Goal: Task Accomplishment & Management: Manage account settings

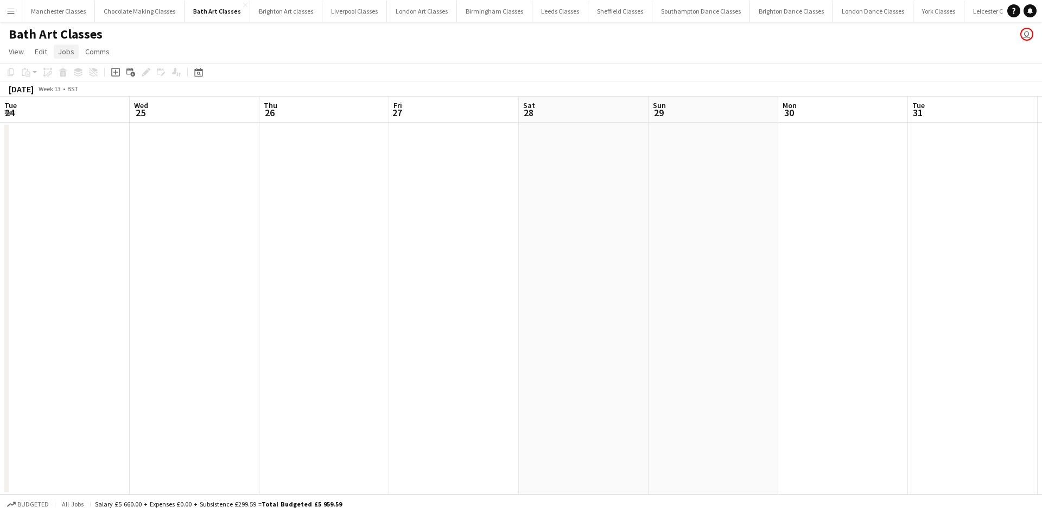
scroll to position [0, 374]
click at [15, 9] on app-icon "Menu" at bounding box center [11, 11] width 9 height 9
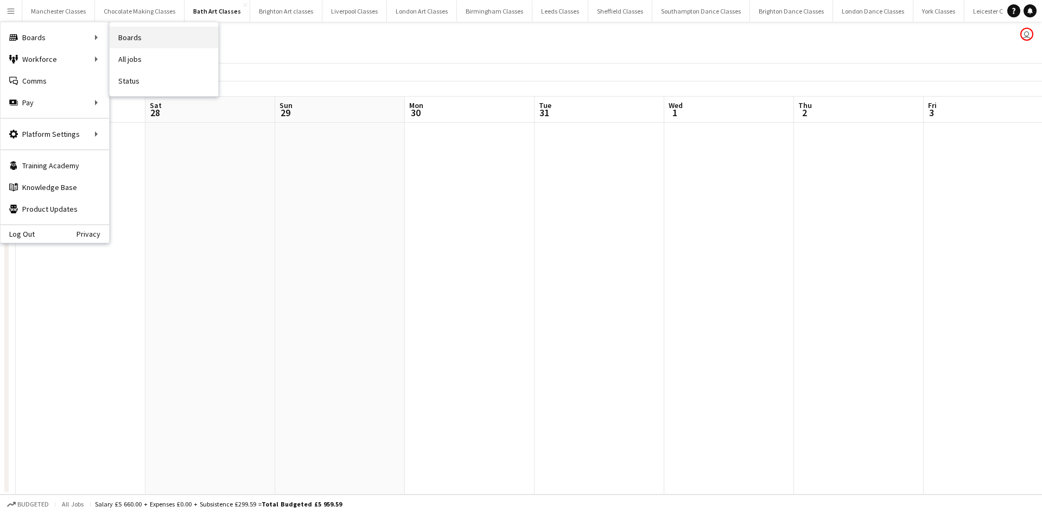
click at [168, 40] on link "Boards" at bounding box center [164, 38] width 109 height 22
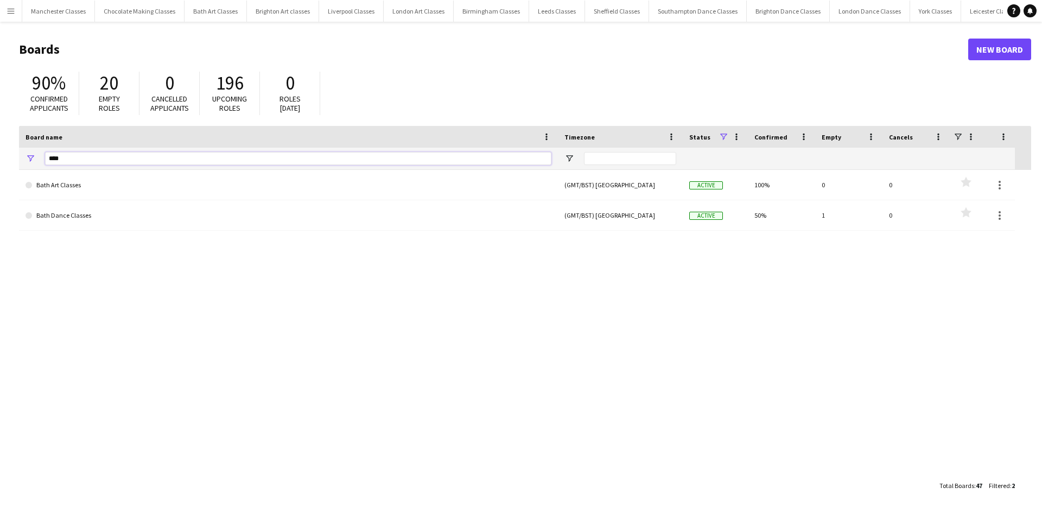
click at [134, 154] on input "****" at bounding box center [298, 158] width 507 height 13
type input "*"
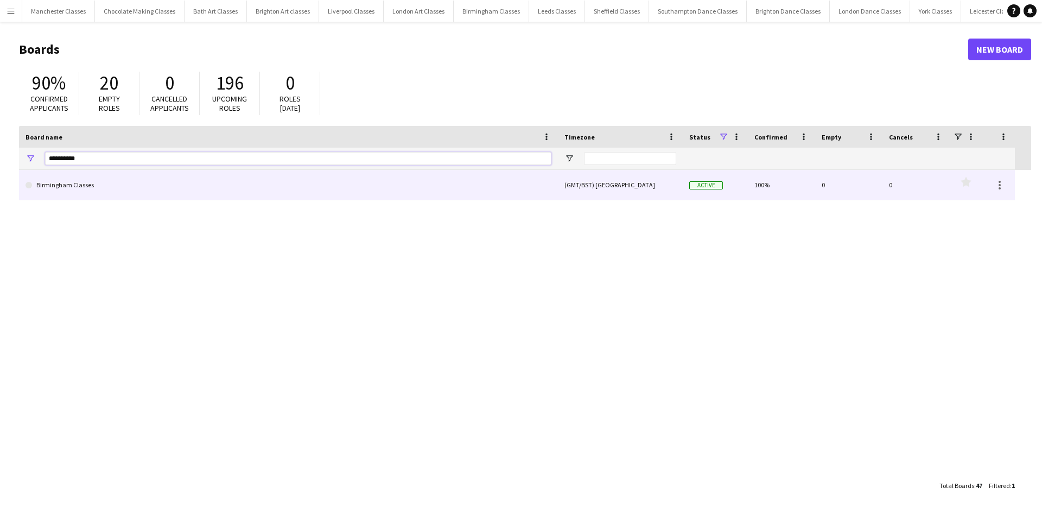
type input "**********"
click at [120, 186] on link "Birmingham Classes" at bounding box center [289, 185] width 526 height 30
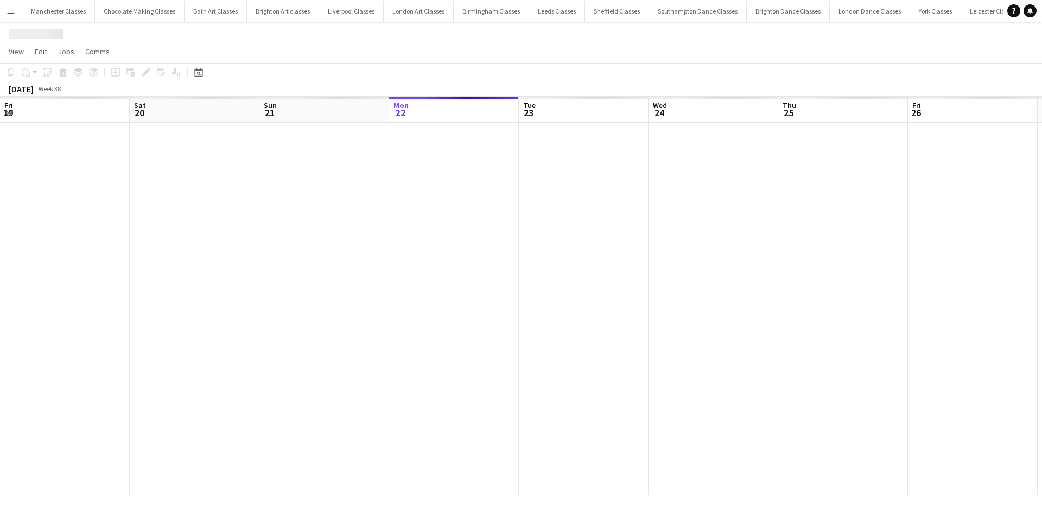
scroll to position [0, 260]
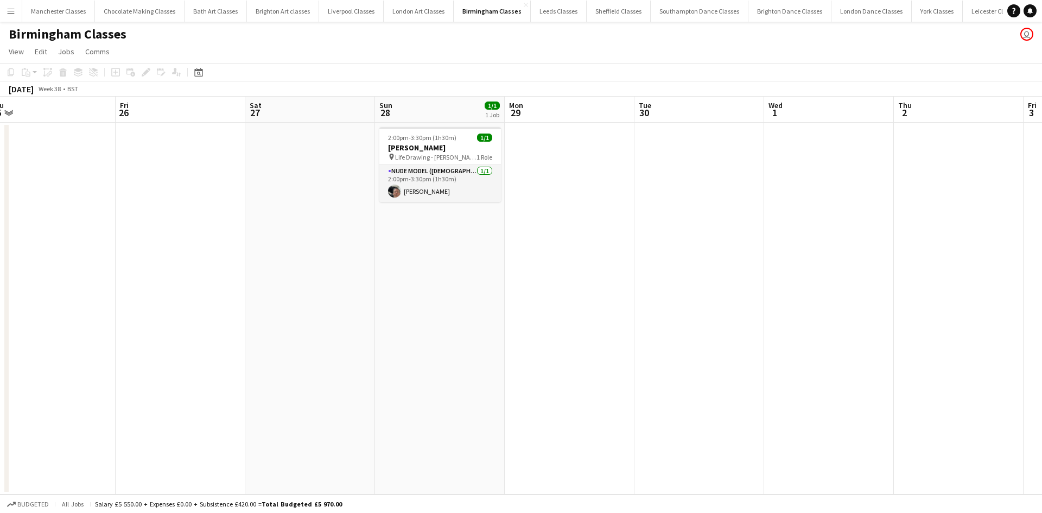
drag, startPoint x: 821, startPoint y: 194, endPoint x: 288, endPoint y: 205, distance: 533.8
click at [288, 205] on app-calendar-viewport "Mon 22 Tue 23 Wed 24 Thu 25 Fri 26 Sat 27 Sun 28 1/1 1 Job Mon 29 Tue 30 Wed 1 …" at bounding box center [521, 296] width 1042 height 398
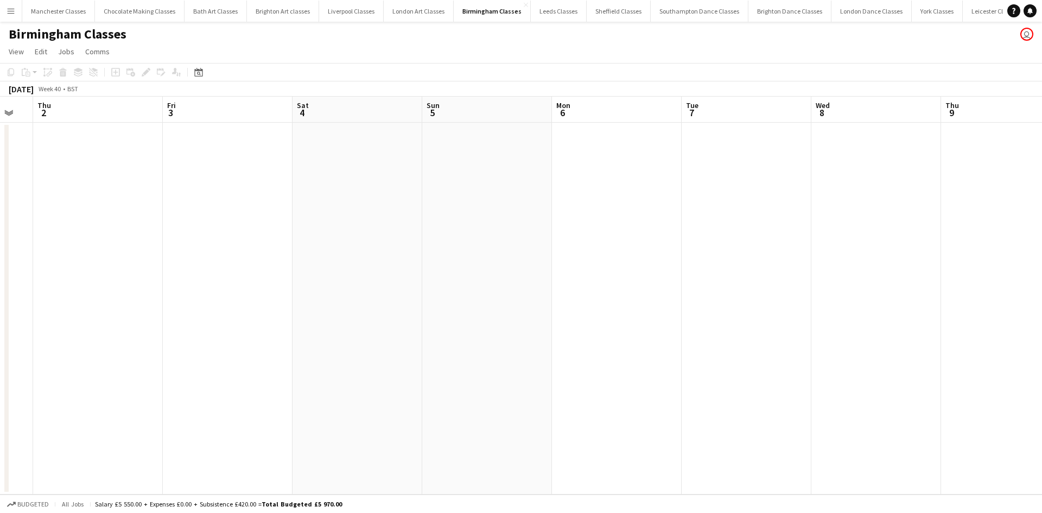
drag, startPoint x: 861, startPoint y: 229, endPoint x: 0, endPoint y: 257, distance: 861.0
click at [0, 257] on app-calendar-viewport "Mon 29 Tue 30 Wed 1 Thu 2 Fri 3 Sat 4 Sun 5 Mon 6 Tue 7 Wed 8 Thu 9 Fri 10 Sat …" at bounding box center [521, 296] width 1042 height 398
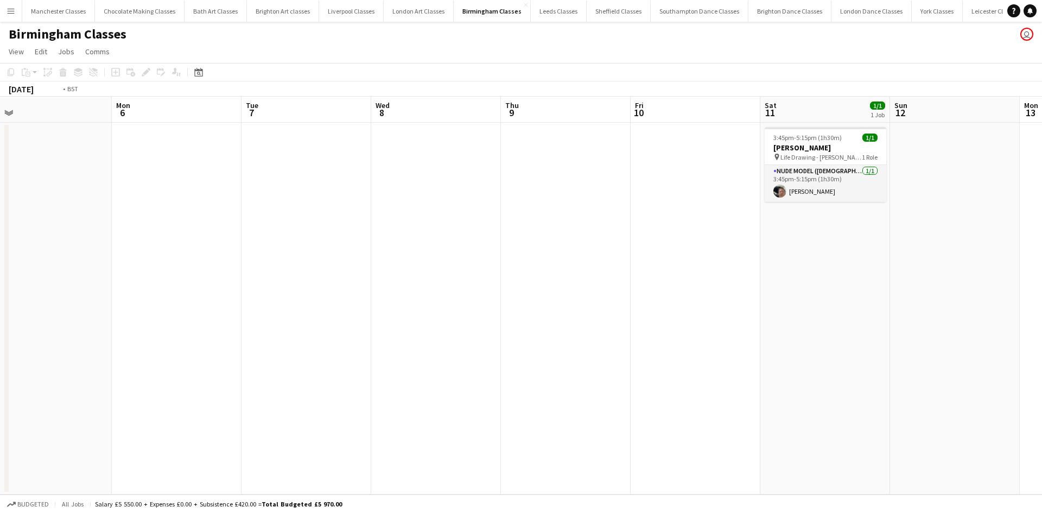
scroll to position [0, 349]
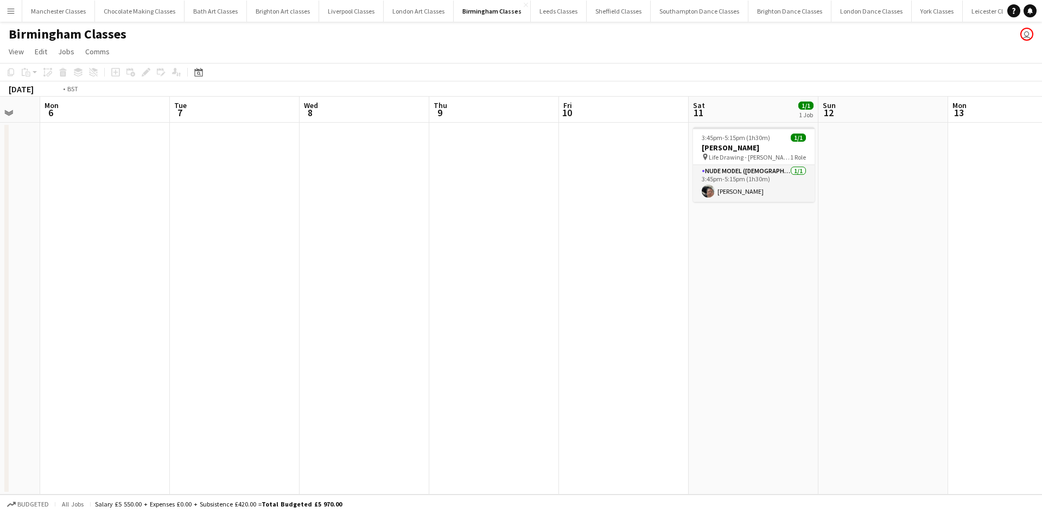
drag, startPoint x: 642, startPoint y: 288, endPoint x: 3, endPoint y: 288, distance: 638.5
click at [0, 288] on app-calendar-viewport "Fri 3 Sat 4 Sun 5 Mon 6 Tue 7 Wed 8 Thu 9 Fri 10 Sat 11 1/1 1 Job Sun 12 Mon 13…" at bounding box center [521, 296] width 1042 height 398
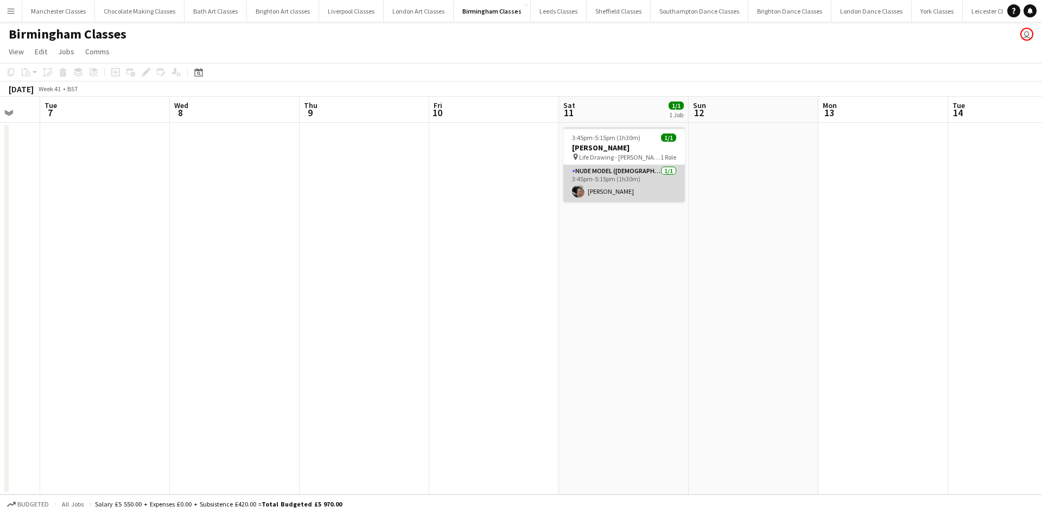
click at [621, 189] on app-card-role "Nude Model ([DEMOGRAPHIC_DATA]) [DATE] 3:45pm-5:15pm (1h30m) [PERSON_NAME]" at bounding box center [625, 183] width 122 height 37
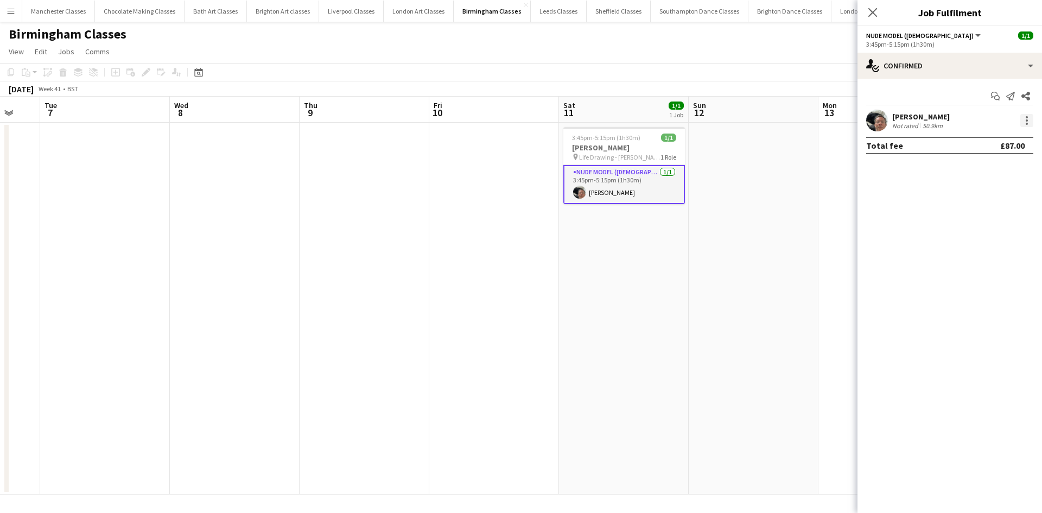
click at [1033, 117] on div at bounding box center [1027, 120] width 13 height 13
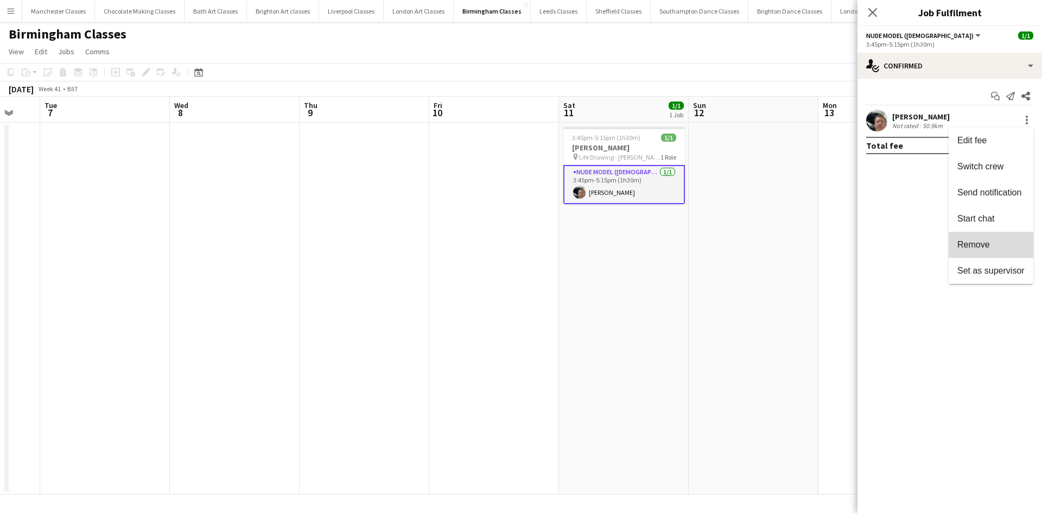
click at [990, 244] on span "Remove" at bounding box center [991, 245] width 67 height 10
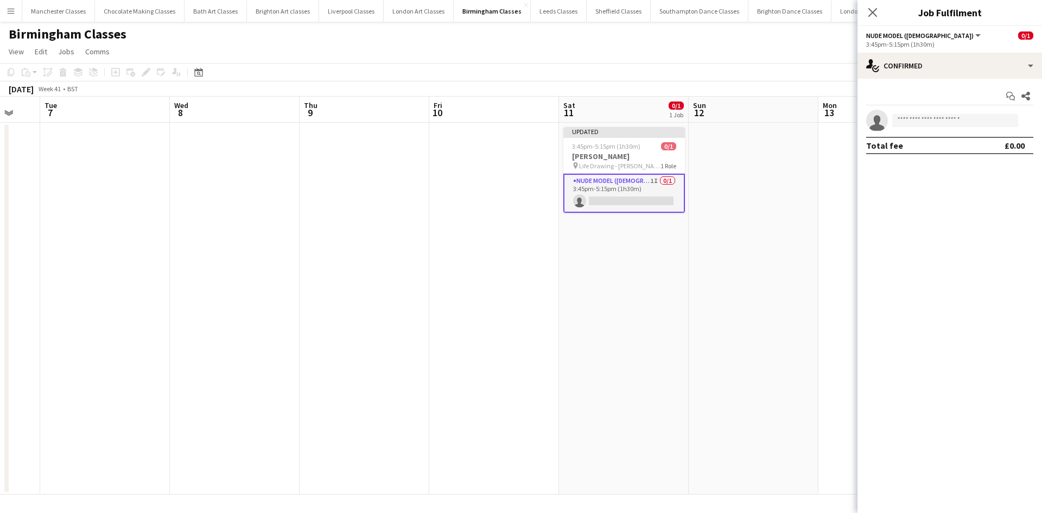
click at [726, 261] on app-date-cell at bounding box center [754, 309] width 130 height 372
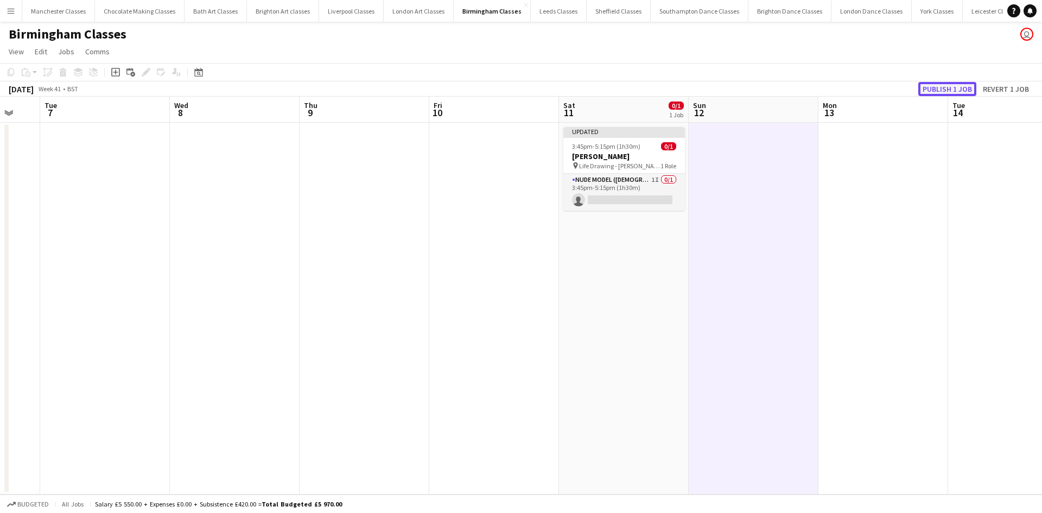
click at [951, 95] on button "Publish 1 job" at bounding box center [948, 89] width 58 height 14
